Goal: Transaction & Acquisition: Book appointment/travel/reservation

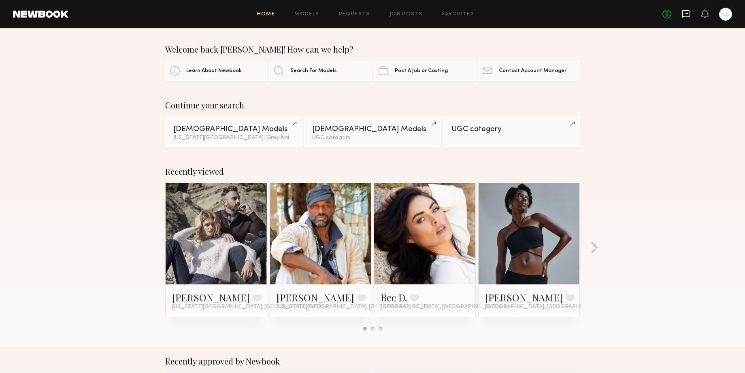
click at [686, 15] on icon at bounding box center [686, 13] width 9 height 9
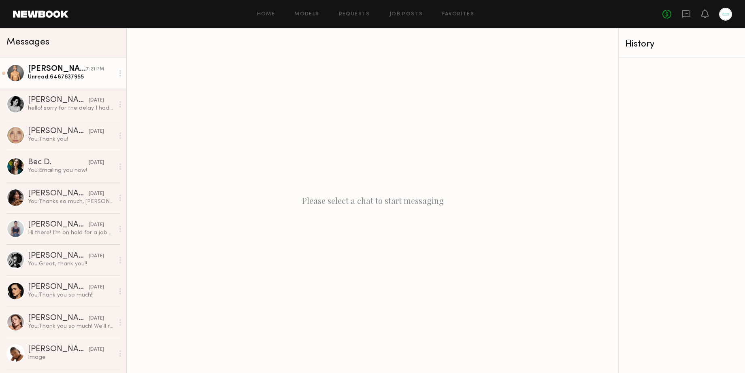
click at [82, 74] on div "Unread: 6467637955" at bounding box center [71, 77] width 86 height 8
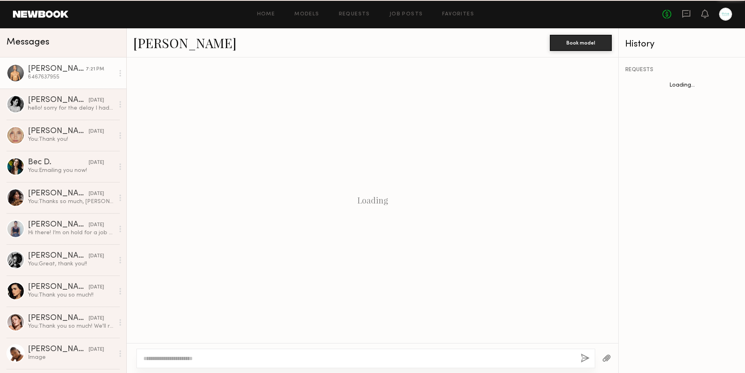
scroll to position [870, 0]
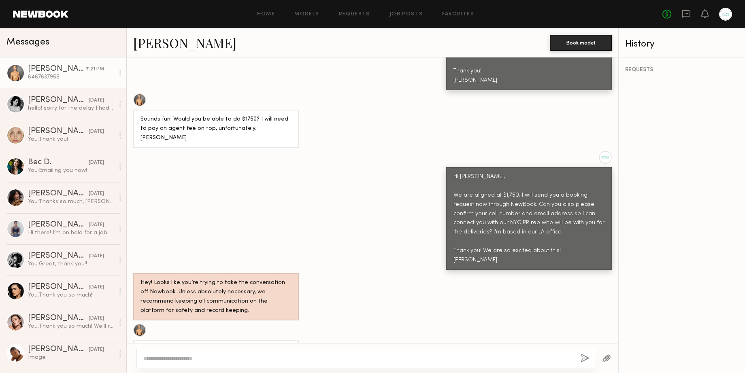
drag, startPoint x: 172, startPoint y: 327, endPoint x: 140, endPoint y: 304, distance: 40.0
click at [140, 304] on div "Keep direct messages professional and related only to paid job opportunities. M…" at bounding box center [372, 200] width 491 height 286
copy div "Sounds good. Markmcthomas@gmail.com. Thanks. 6467637955"
click at [273, 357] on textarea at bounding box center [358, 359] width 431 height 8
type textarea "**********"
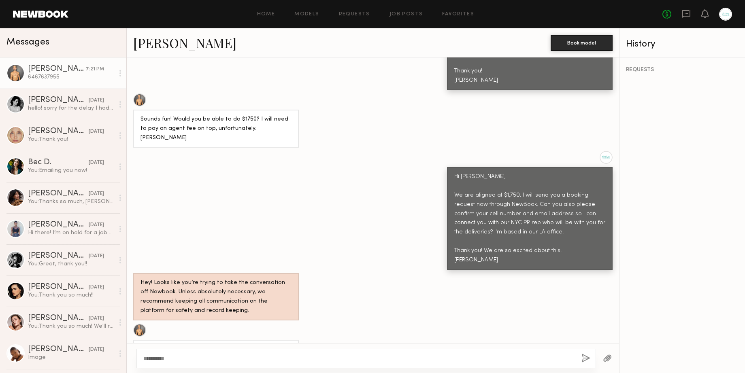
click at [584, 357] on button "button" at bounding box center [585, 359] width 9 height 10
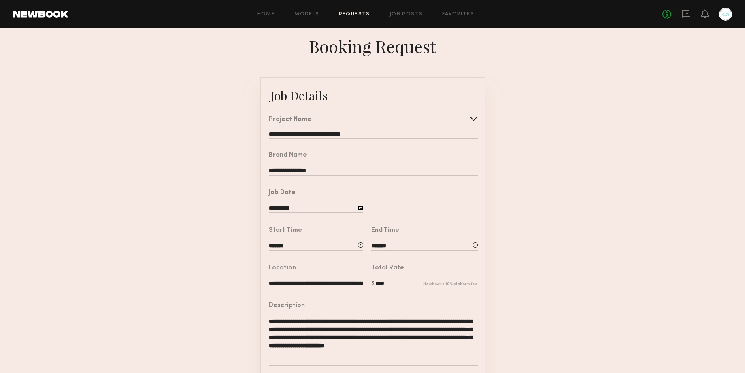
scroll to position [183, 0]
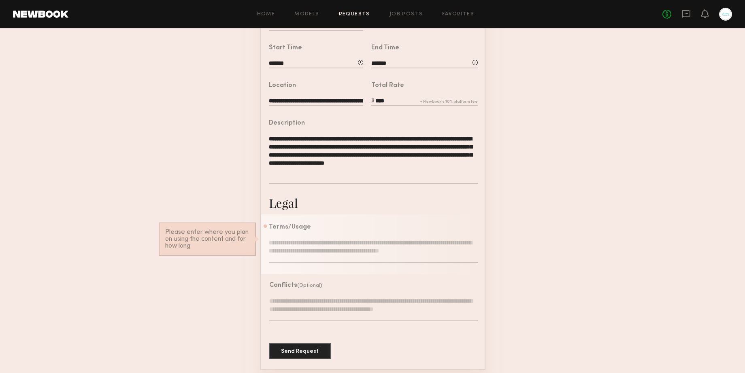
click at [312, 242] on textarea at bounding box center [373, 251] width 209 height 24
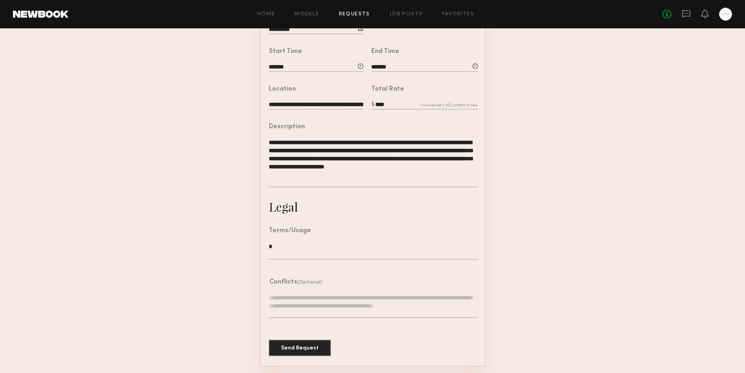
scroll to position [176, 0]
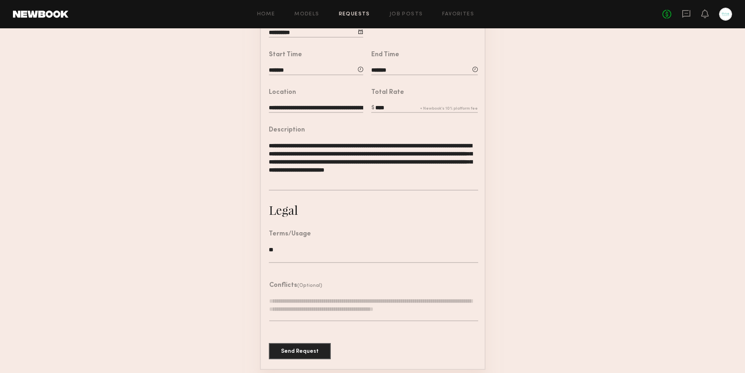
type textarea "*"
type textarea "**********"
click at [294, 345] on button "Send Request" at bounding box center [300, 351] width 62 height 16
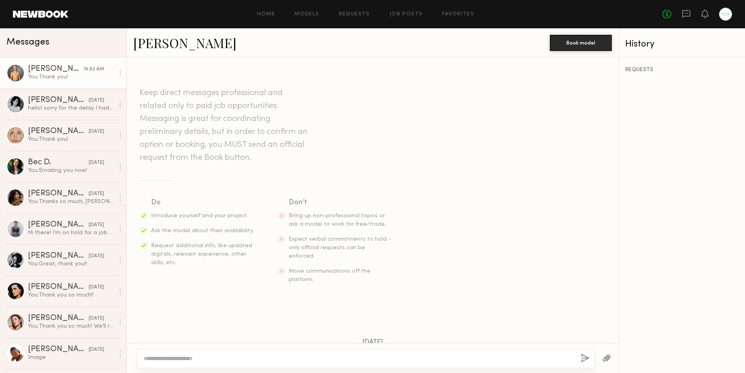
scroll to position [1015, 0]
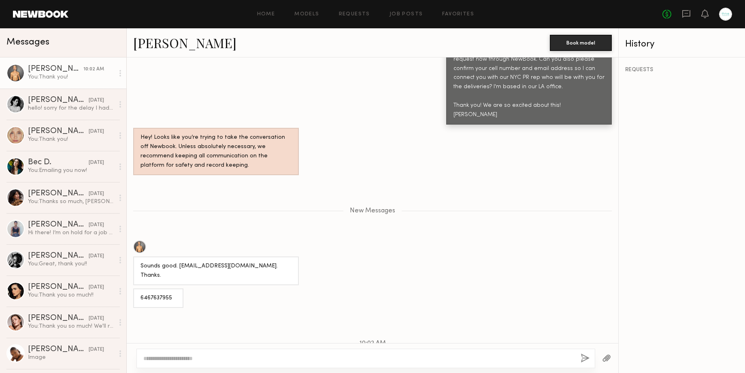
click at [161, 43] on link "[PERSON_NAME]" at bounding box center [184, 42] width 103 height 17
